Goal: Go to known website: Go to known website

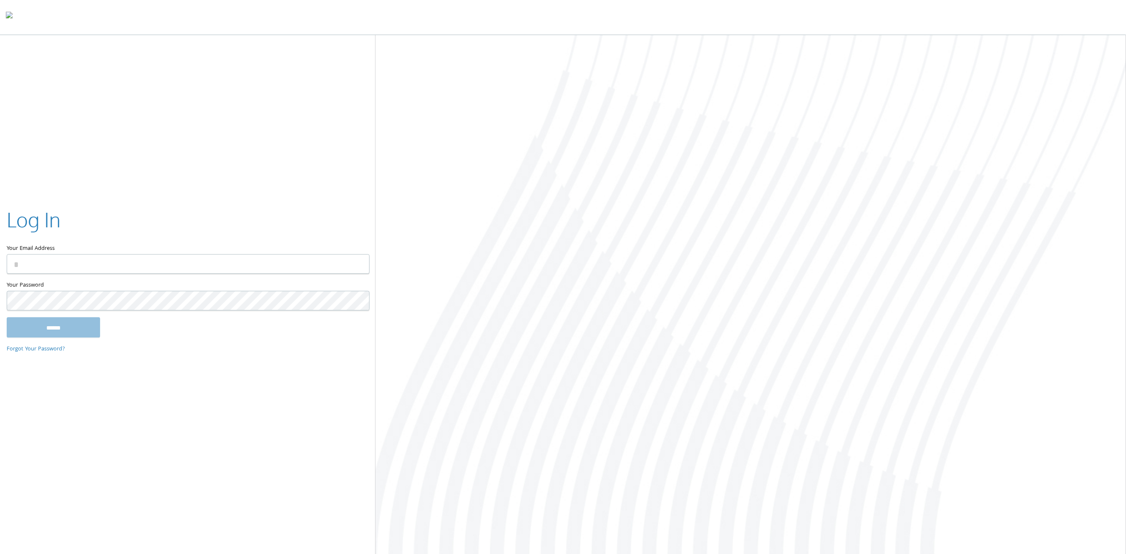
type input "**********"
click at [76, 333] on input "******" at bounding box center [53, 328] width 93 height 20
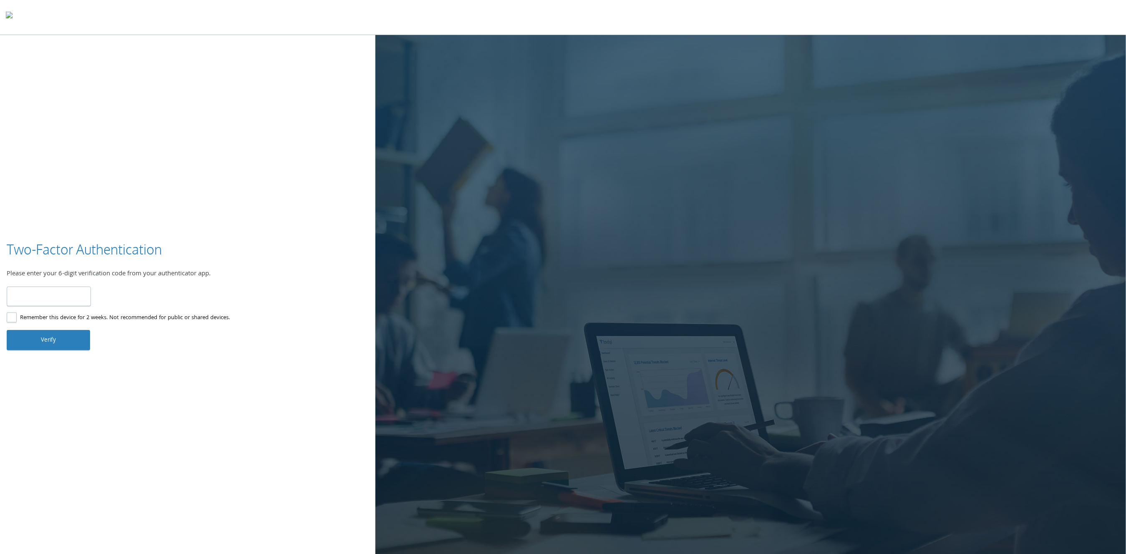
type input "******"
